Goal: Task Accomplishment & Management: Use online tool/utility

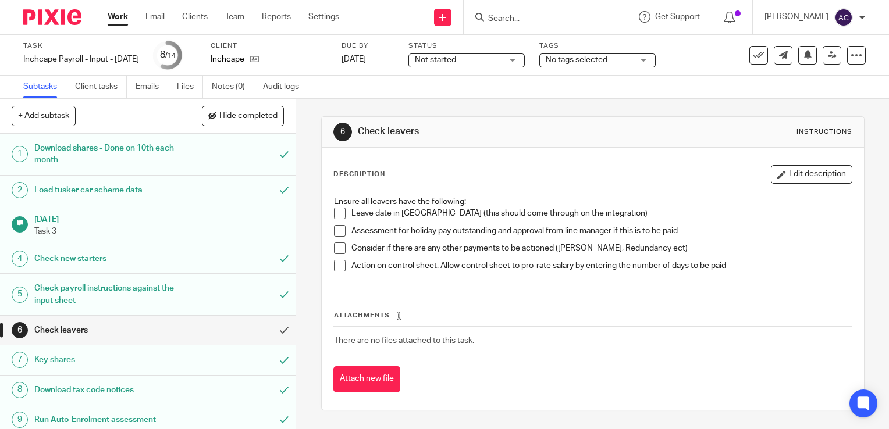
click at [342, 262] on li "Action on control sheet. Allow control sheet to pro-rate salary by entering the…" at bounding box center [593, 268] width 518 height 17
click at [336, 265] on span at bounding box center [340, 266] width 12 height 12
click at [334, 243] on span at bounding box center [340, 249] width 12 height 12
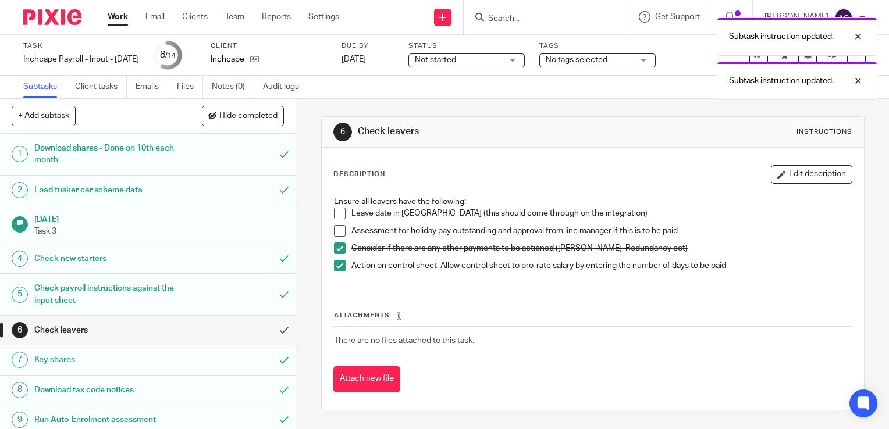
click at [334, 232] on span at bounding box center [340, 231] width 12 height 12
click at [334, 213] on span at bounding box center [340, 214] width 12 height 12
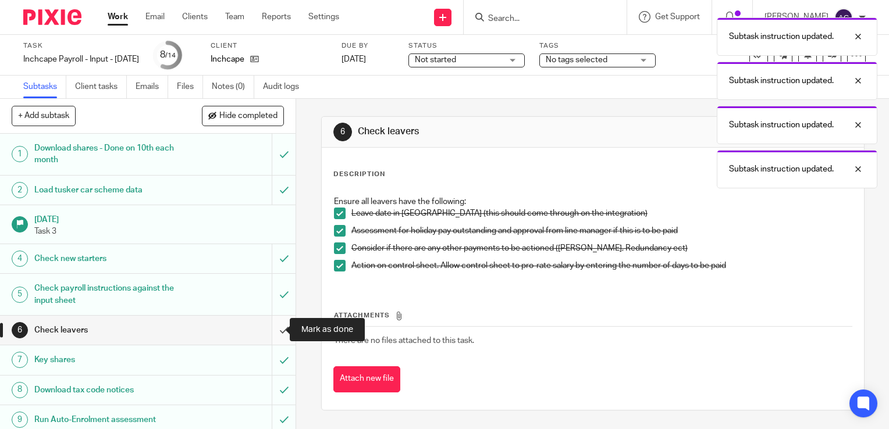
click at [273, 326] on input "submit" at bounding box center [147, 330] width 295 height 29
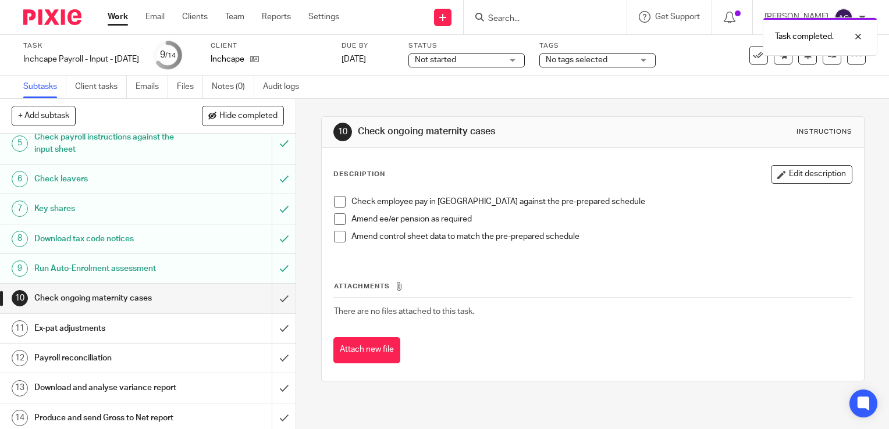
scroll to position [165, 0]
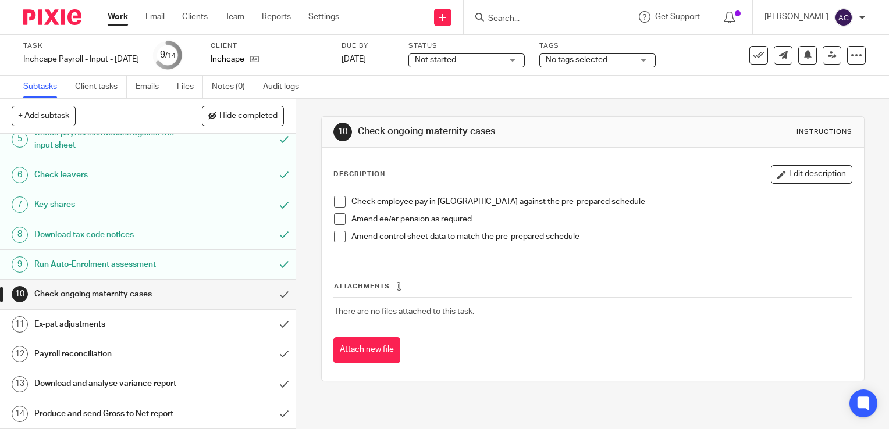
click at [532, 407] on div "10 Check ongoing maternity cases Instructions Description Edit description Chec…" at bounding box center [592, 264] width 593 height 330
click at [334, 199] on span at bounding box center [340, 202] width 12 height 12
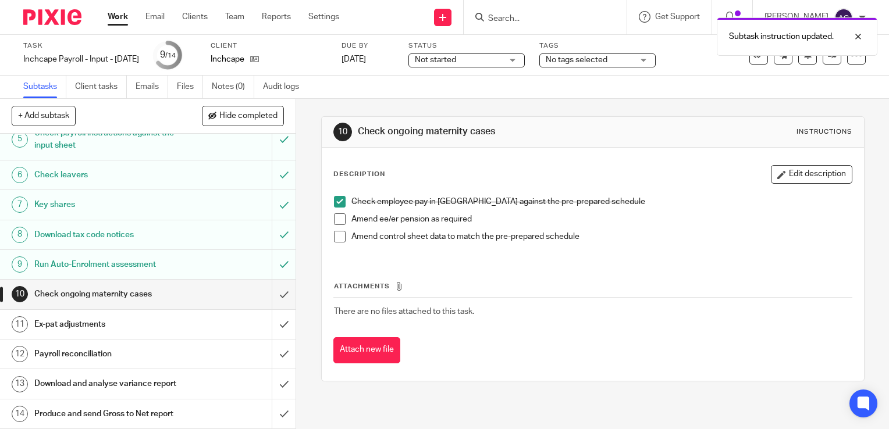
click at [334, 225] on li "Amend ee/er pension as required" at bounding box center [593, 221] width 518 height 17
click at [335, 218] on span at bounding box center [340, 219] width 12 height 12
click at [336, 235] on span at bounding box center [340, 237] width 12 height 12
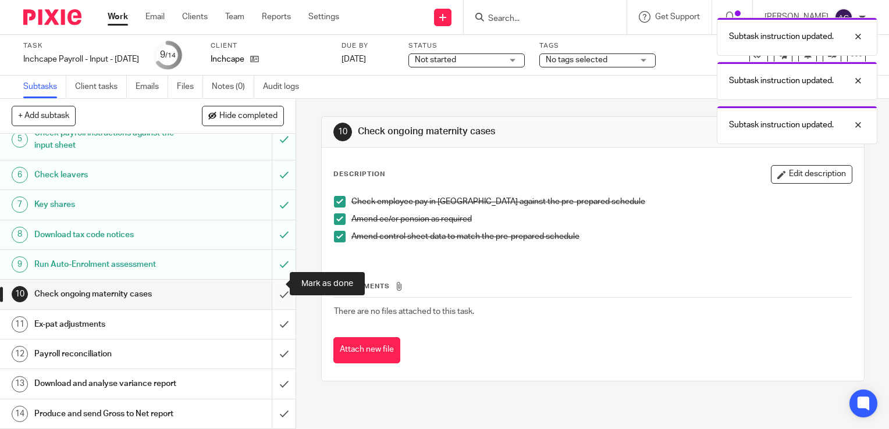
click at [276, 288] on input "submit" at bounding box center [147, 294] width 295 height 29
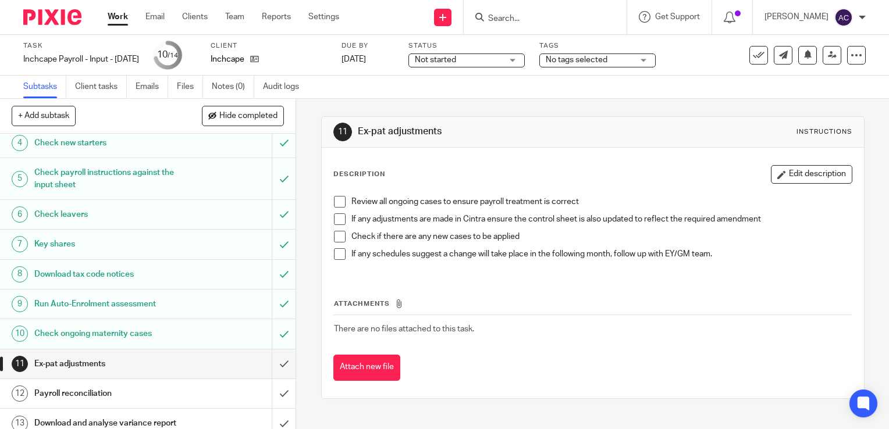
scroll to position [165, 0]
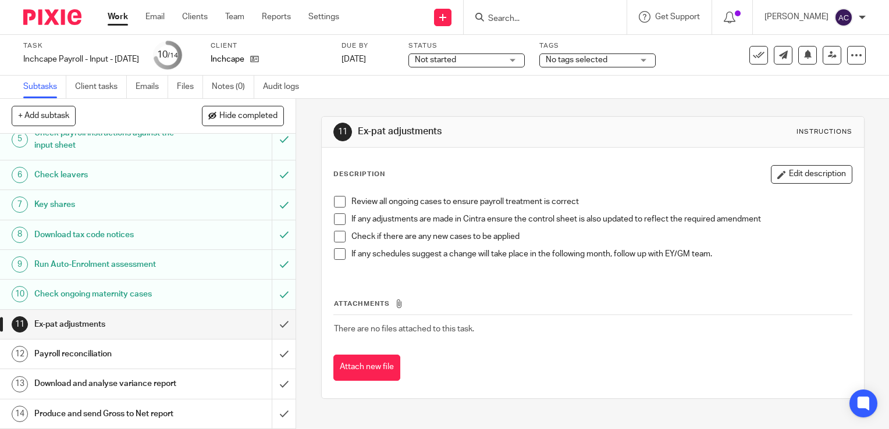
click at [335, 204] on span at bounding box center [340, 202] width 12 height 12
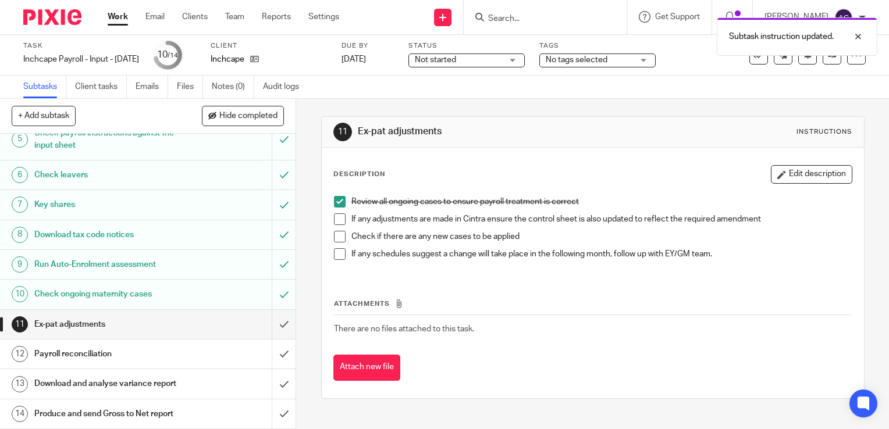
click at [337, 222] on span at bounding box center [340, 219] width 12 height 12
click at [337, 236] on span at bounding box center [340, 237] width 12 height 12
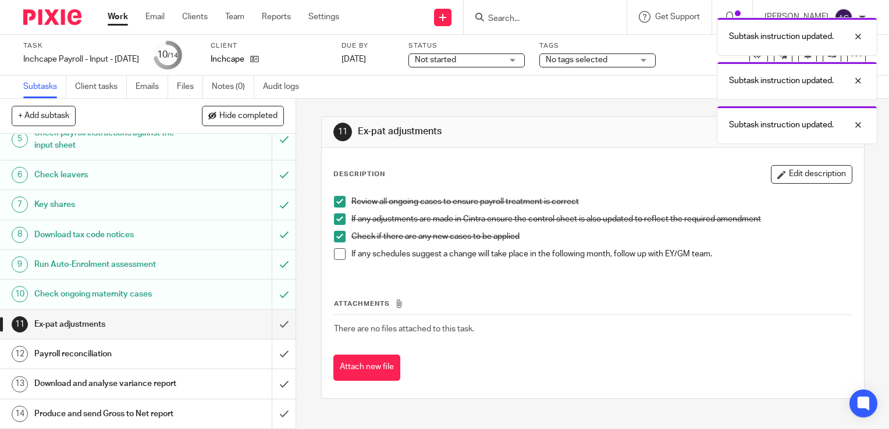
click at [337, 255] on span at bounding box center [340, 254] width 12 height 12
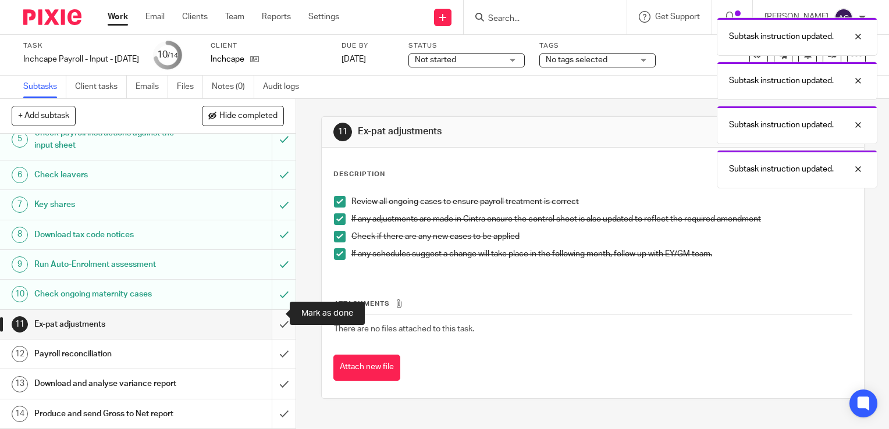
click at [265, 320] on input "submit" at bounding box center [147, 324] width 295 height 29
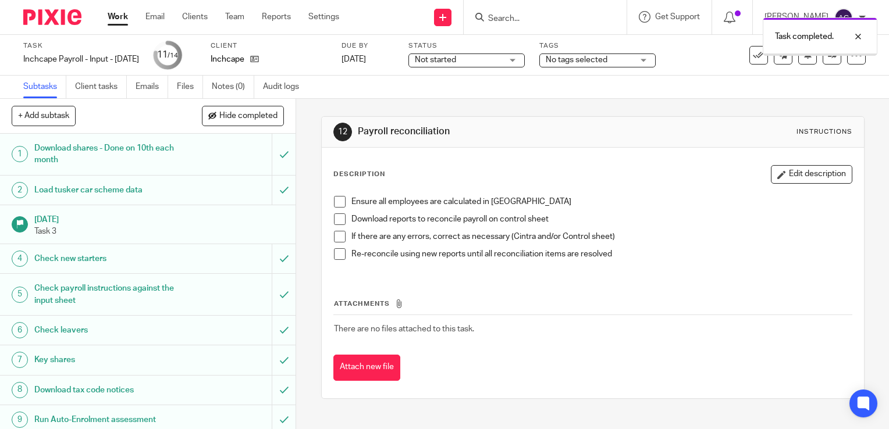
scroll to position [165, 0]
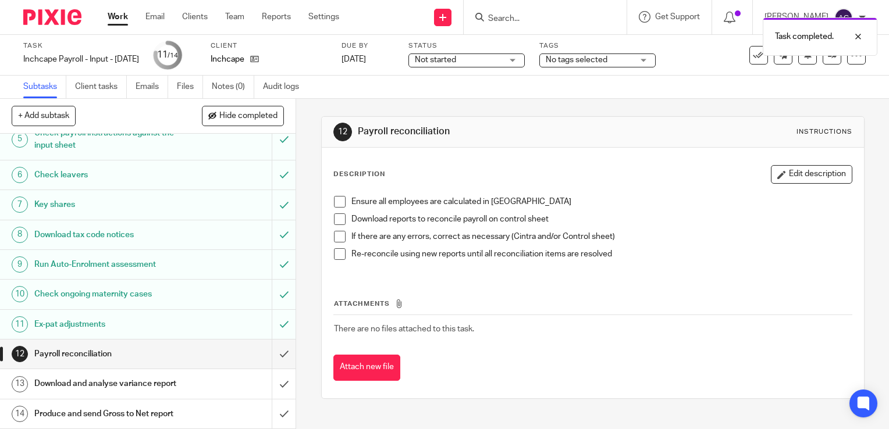
click at [159, 348] on h1 "Payroll reconciliation" at bounding box center [109, 353] width 151 height 17
